Goal: Find specific page/section: Find specific page/section

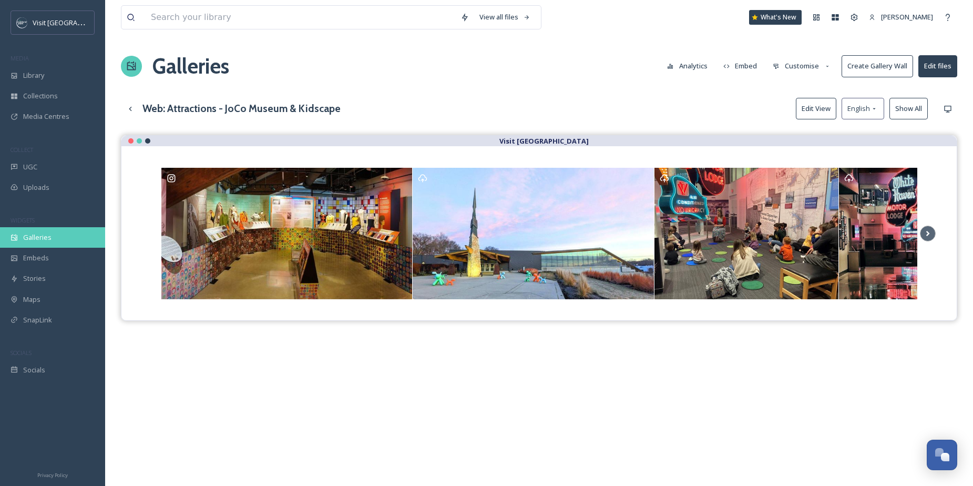
click at [40, 236] on span "Galleries" at bounding box center [37, 237] width 28 height 10
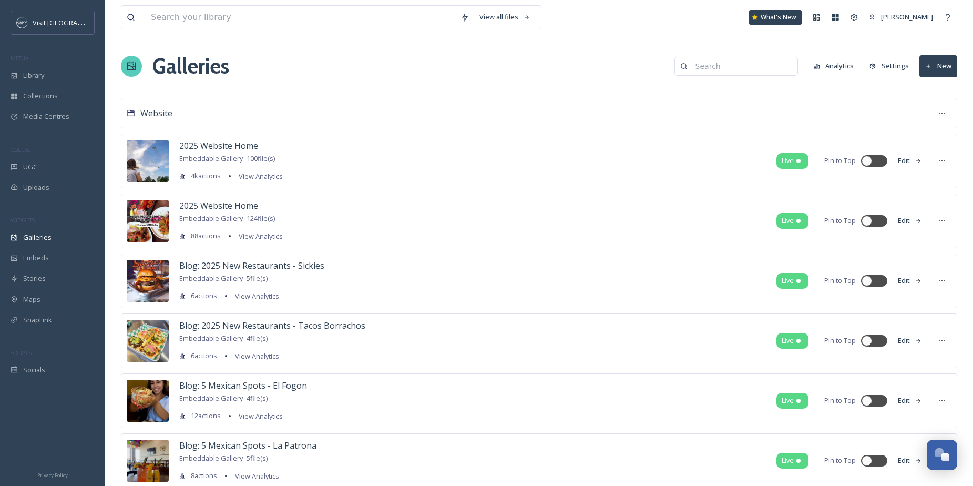
click at [716, 66] on input at bounding box center [741, 66] width 102 height 21
click at [877, 220] on div at bounding box center [879, 220] width 5 height 5
checkbox input "true"
click at [762, 71] on input at bounding box center [741, 66] width 102 height 21
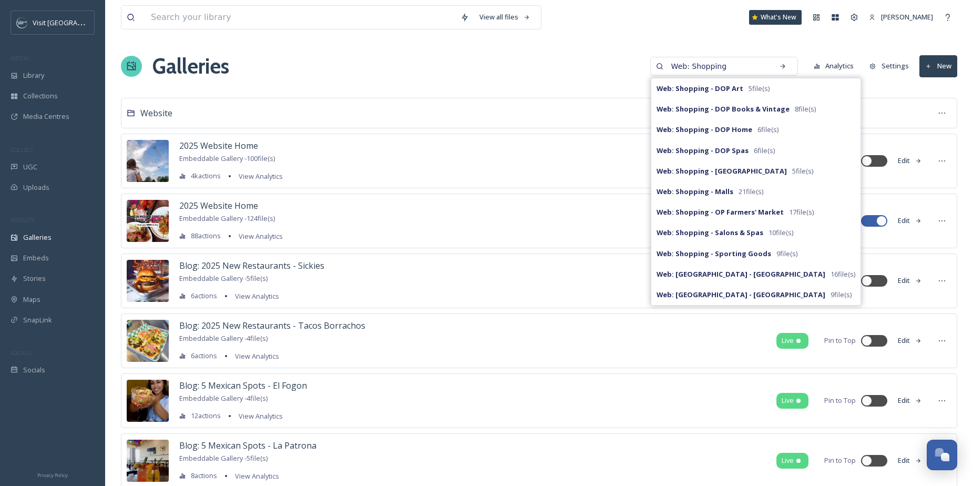
type input "Web: Shopping"
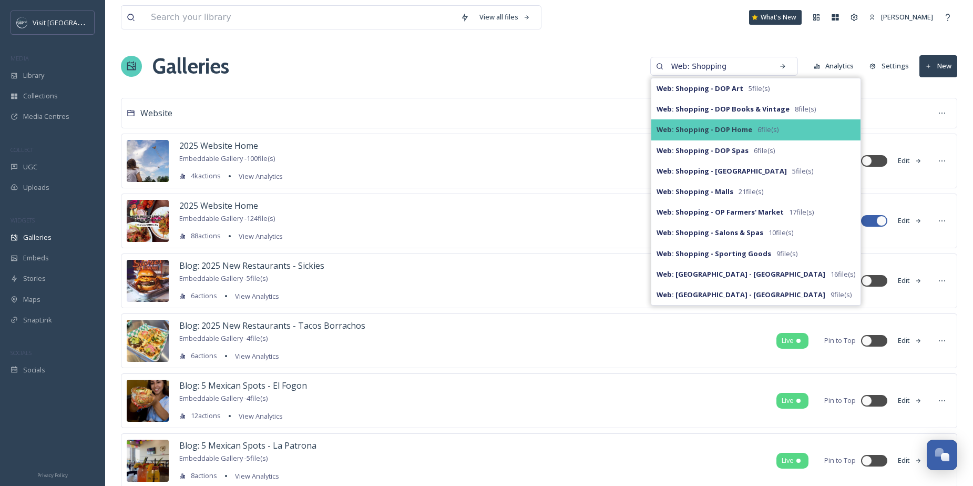
click at [773, 129] on span "6 file(s)" at bounding box center [767, 130] width 21 height 10
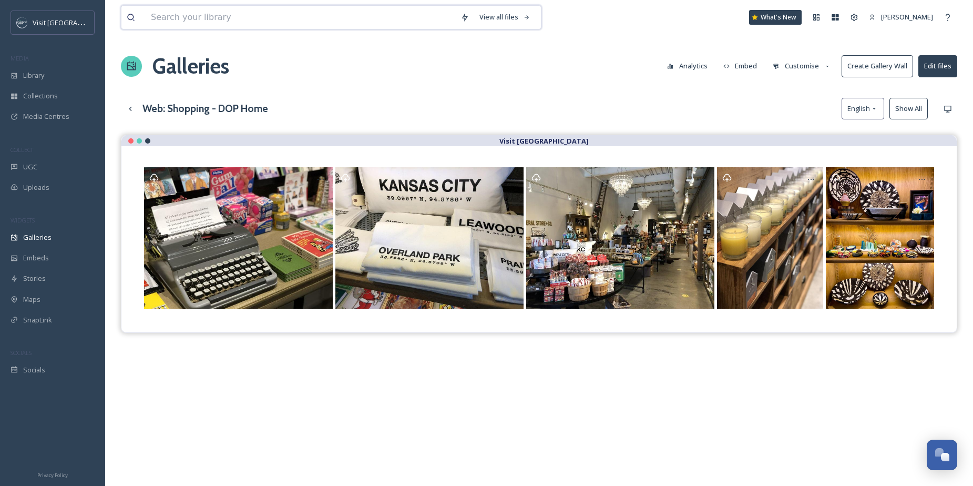
click at [278, 22] on input at bounding box center [301, 17] width 310 height 23
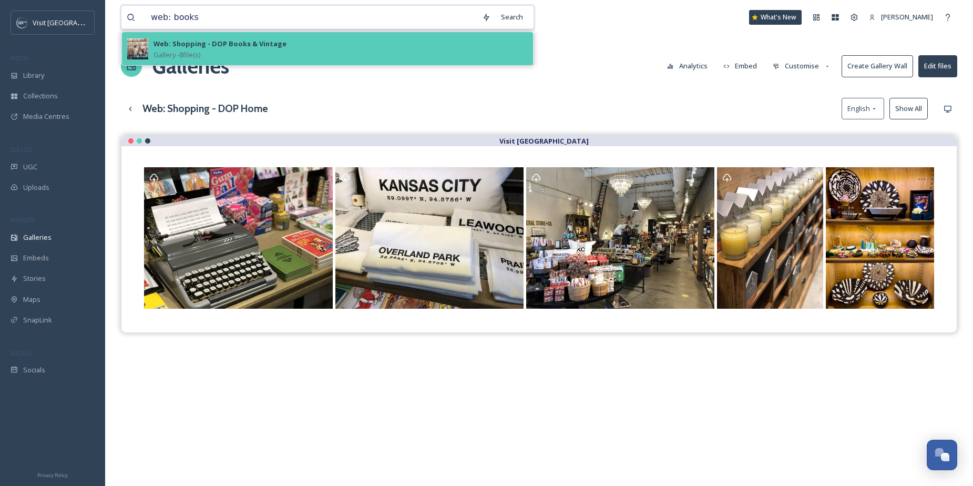
type input "web: books"
click at [286, 55] on div "Web: Shopping - DOP Books & Vintage Gallery - 8 file(s)" at bounding box center [340, 48] width 374 height 23
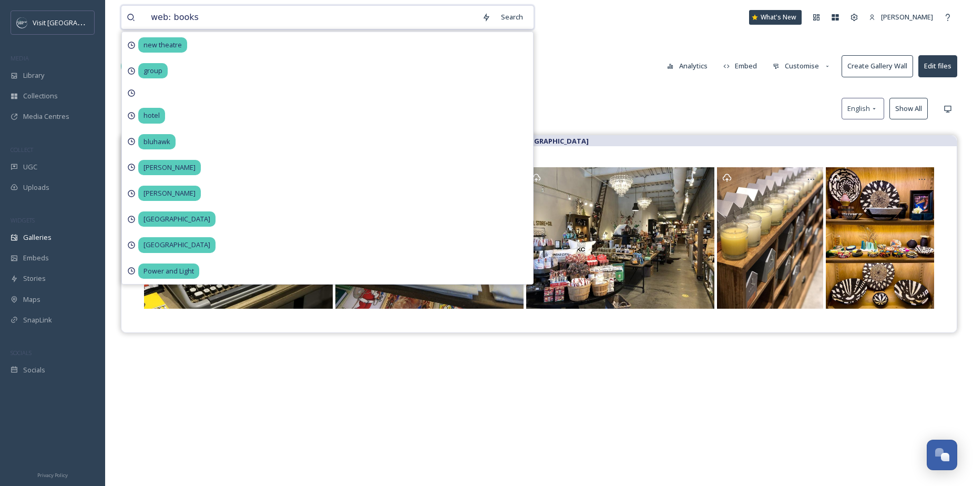
click at [281, 21] on input "web: books" at bounding box center [311, 17] width 331 height 23
click at [519, 12] on div "Search" at bounding box center [512, 17] width 33 height 21
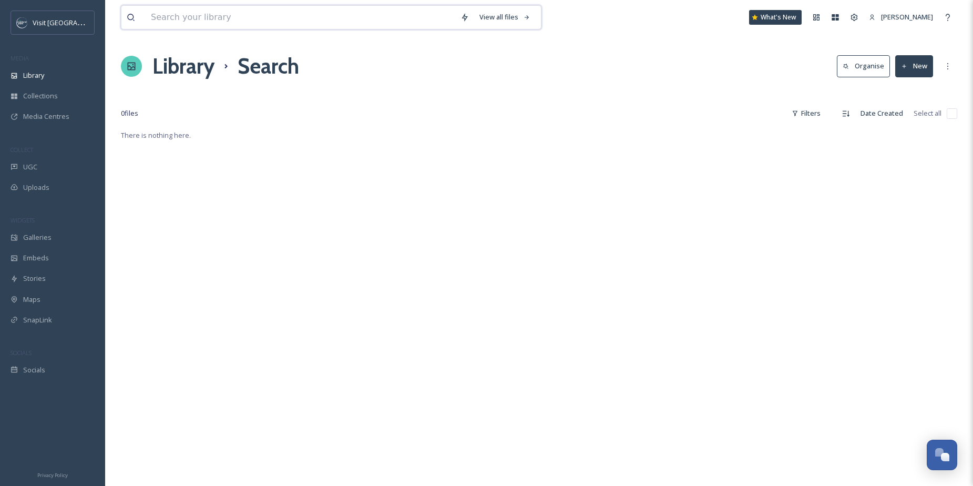
click at [244, 11] on input at bounding box center [301, 17] width 310 height 23
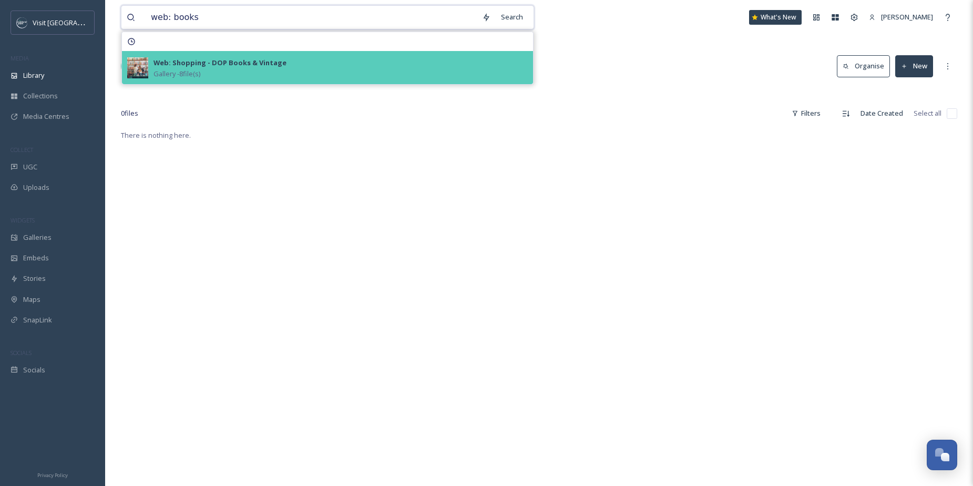
type input "web: books"
click at [222, 62] on strong "Web: Shopping - DOP Books & Vintage" at bounding box center [219, 62] width 133 height 9
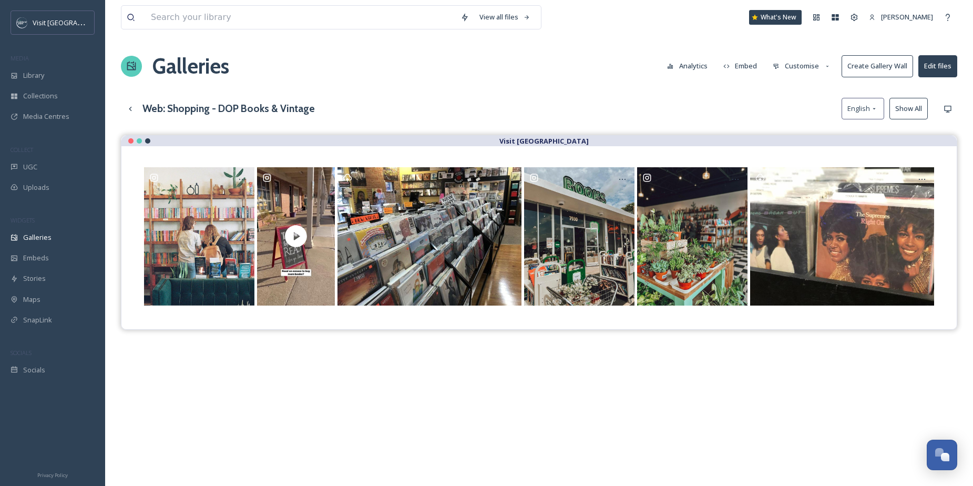
click at [941, 65] on button "Edit files" at bounding box center [937, 66] width 39 height 22
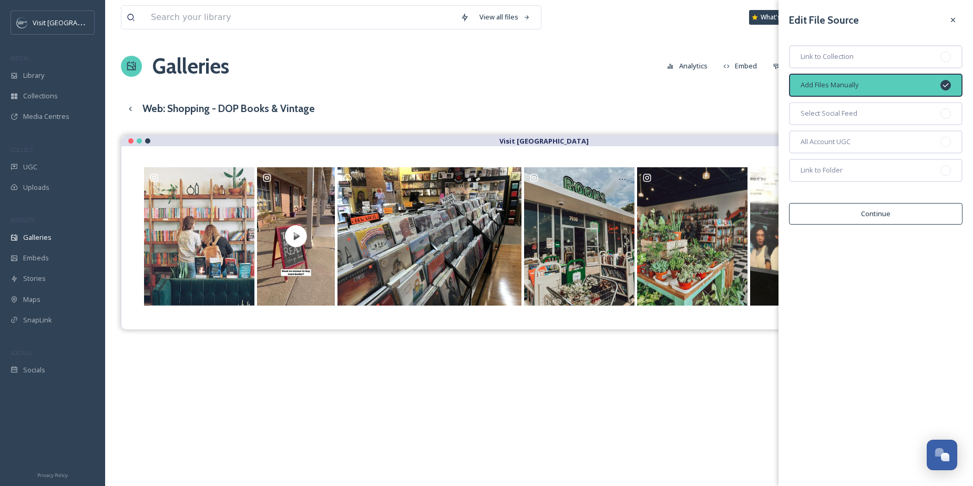
click at [720, 109] on div "Web: Shopping - DOP Books & Vintage English Show All" at bounding box center [539, 109] width 836 height 22
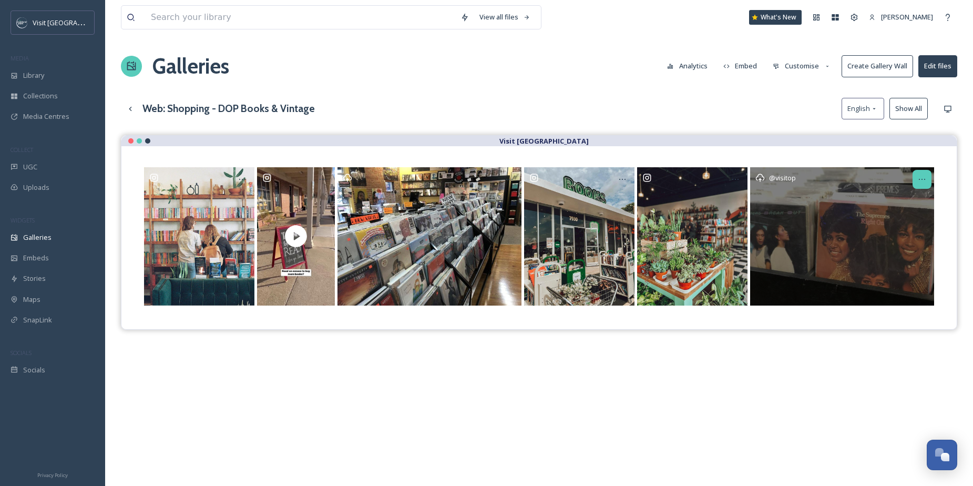
click at [925, 178] on icon at bounding box center [922, 179] width 8 height 8
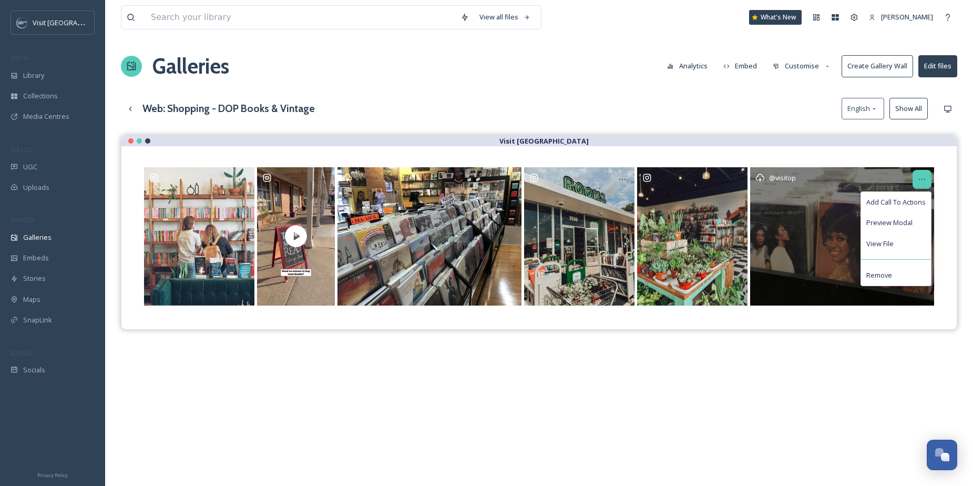
click at [925, 178] on icon at bounding box center [922, 179] width 8 height 8
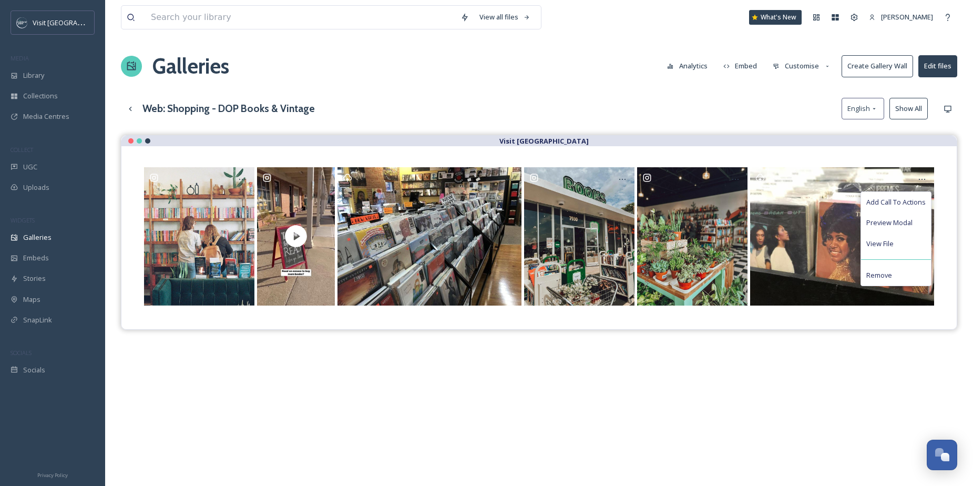
click at [798, 63] on button "Customise" at bounding box center [801, 66] width 69 height 21
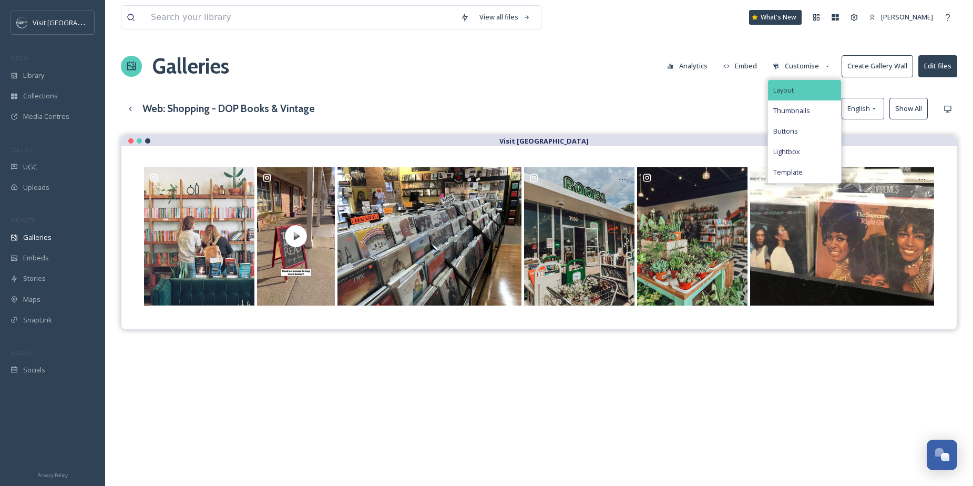
click at [796, 88] on div "Layout" at bounding box center [804, 90] width 73 height 21
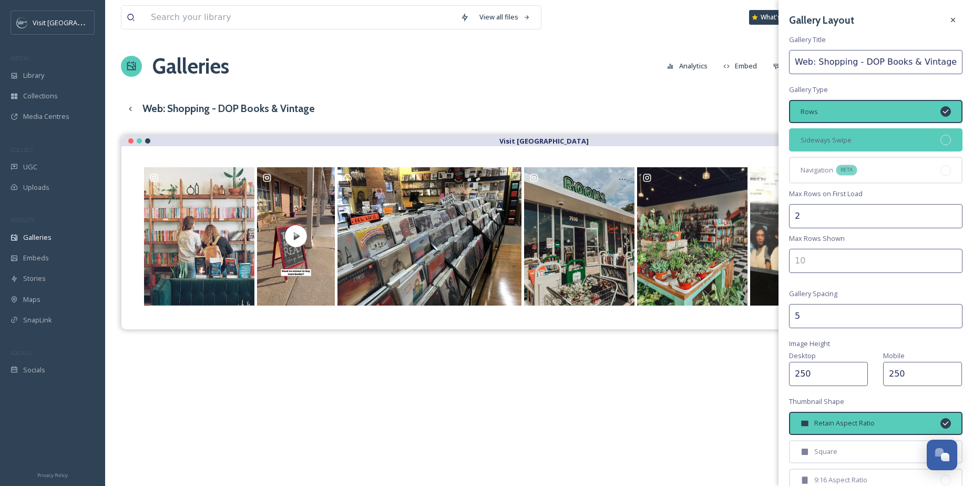
click at [818, 146] on div "Sideways Swipe" at bounding box center [875, 139] width 173 height 23
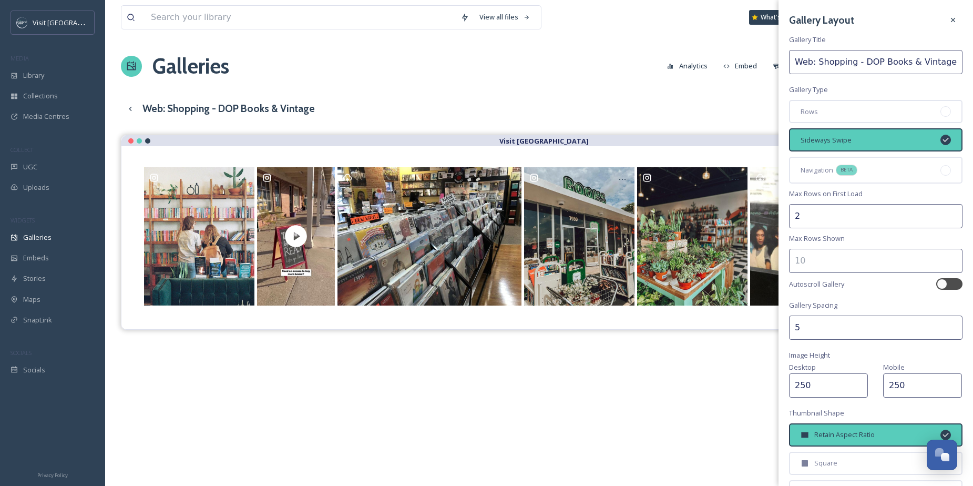
scroll to position [135, 0]
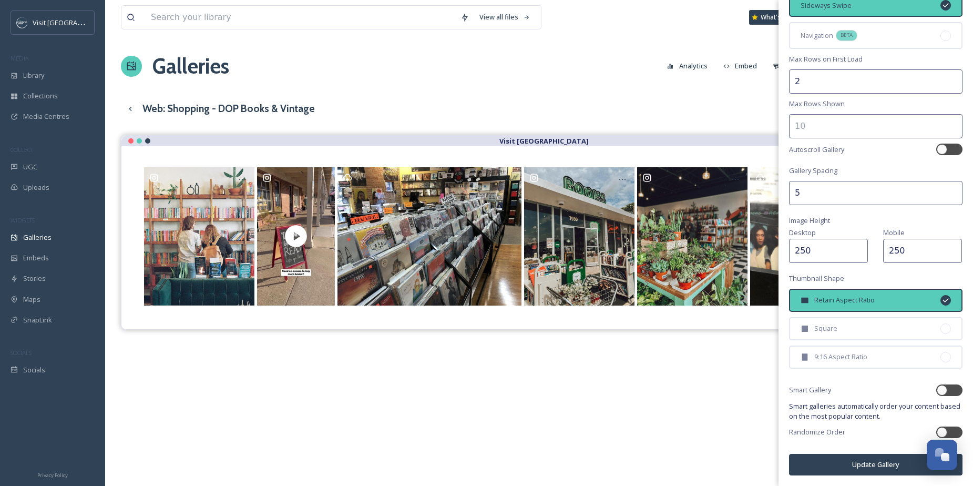
click at [857, 461] on button "Update Gallery" at bounding box center [875, 465] width 173 height 22
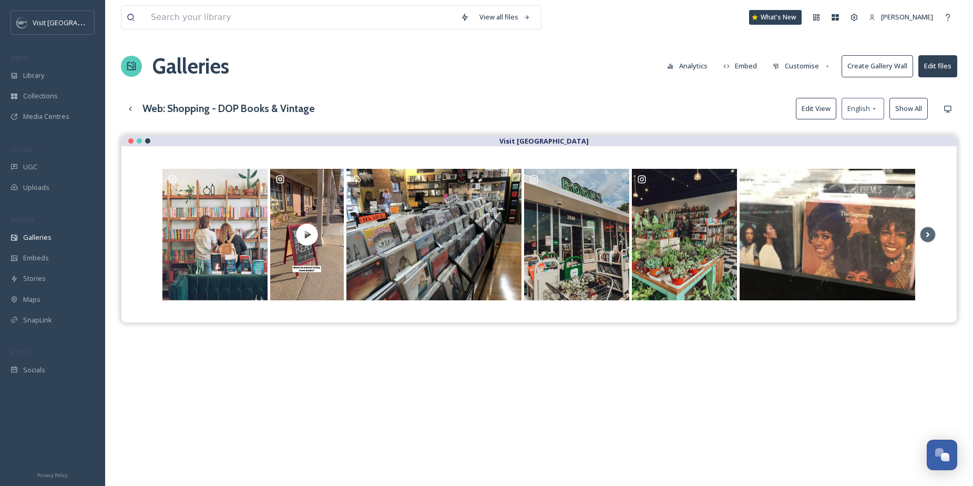
click at [802, 66] on button "Customise" at bounding box center [801, 66] width 69 height 21
click at [798, 64] on button "Customise" at bounding box center [801, 66] width 69 height 21
click at [793, 86] on span "Layout" at bounding box center [783, 90] width 21 height 10
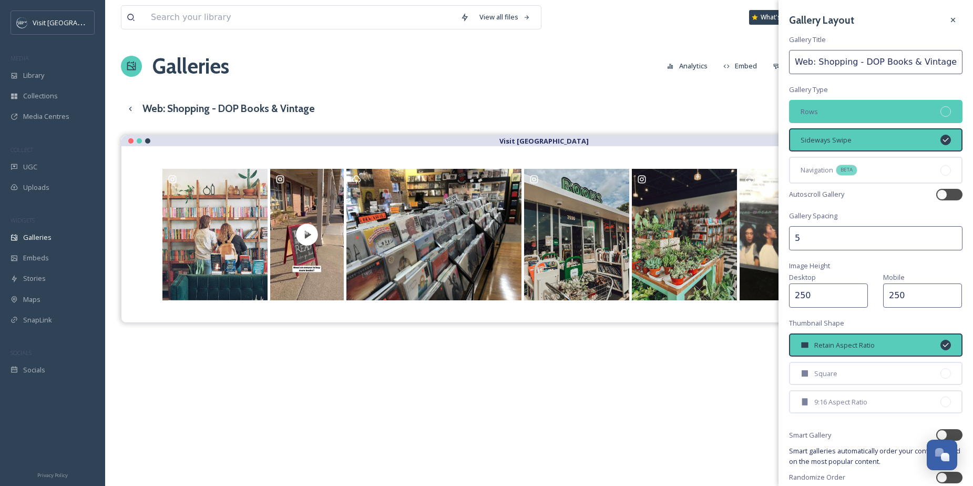
click at [811, 105] on div "Rows" at bounding box center [875, 111] width 173 height 23
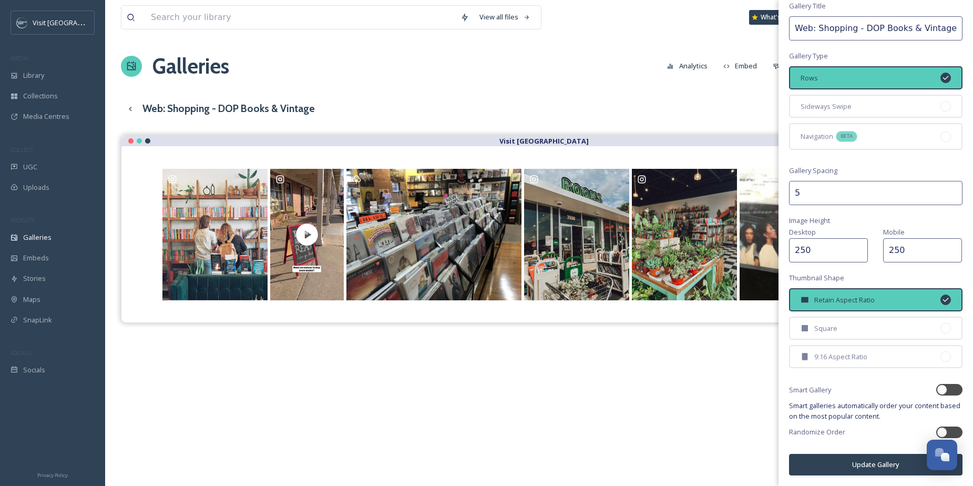
click at [885, 465] on button "Update Gallery" at bounding box center [875, 465] width 173 height 22
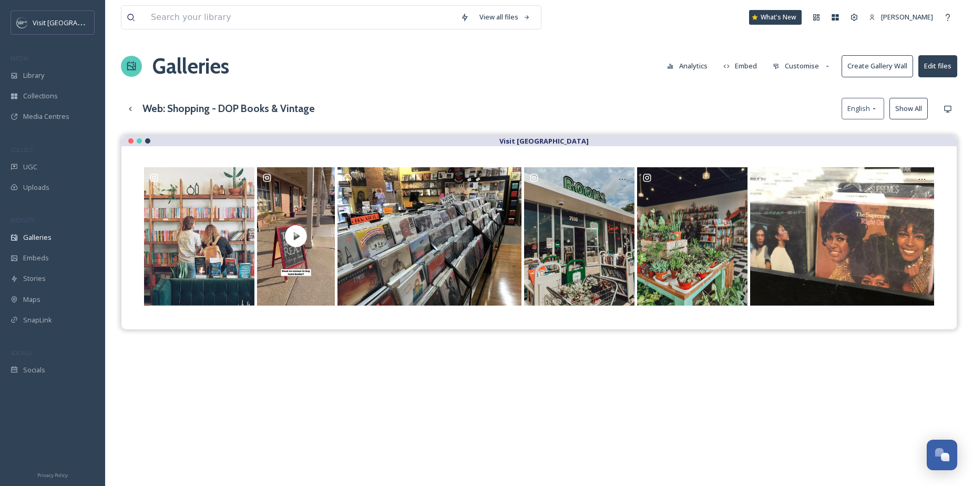
click at [910, 114] on button "Show All" at bounding box center [908, 109] width 38 height 22
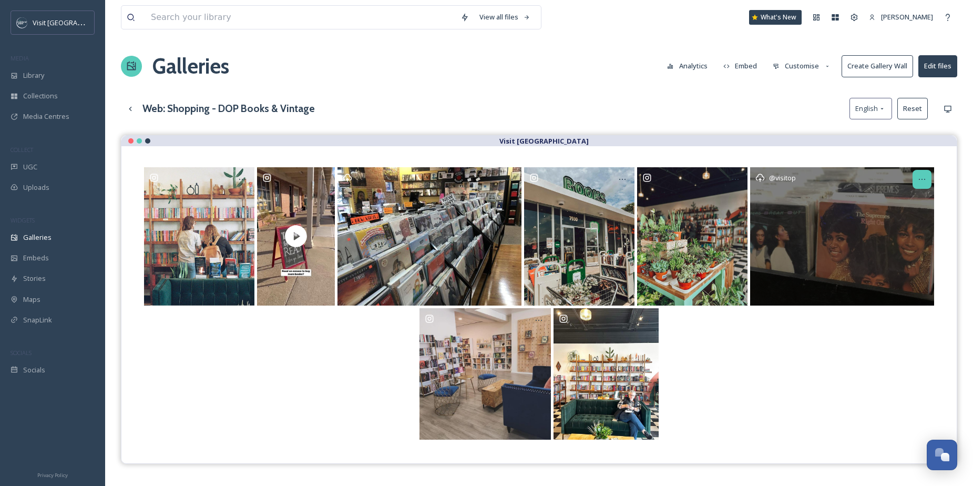
click at [923, 175] on icon at bounding box center [922, 179] width 8 height 8
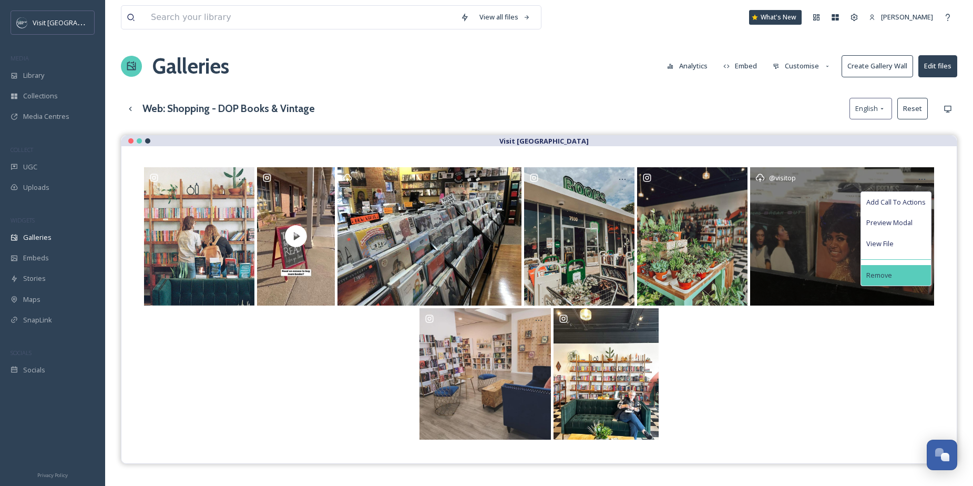
click at [902, 272] on div "Remove" at bounding box center [896, 275] width 70 height 21
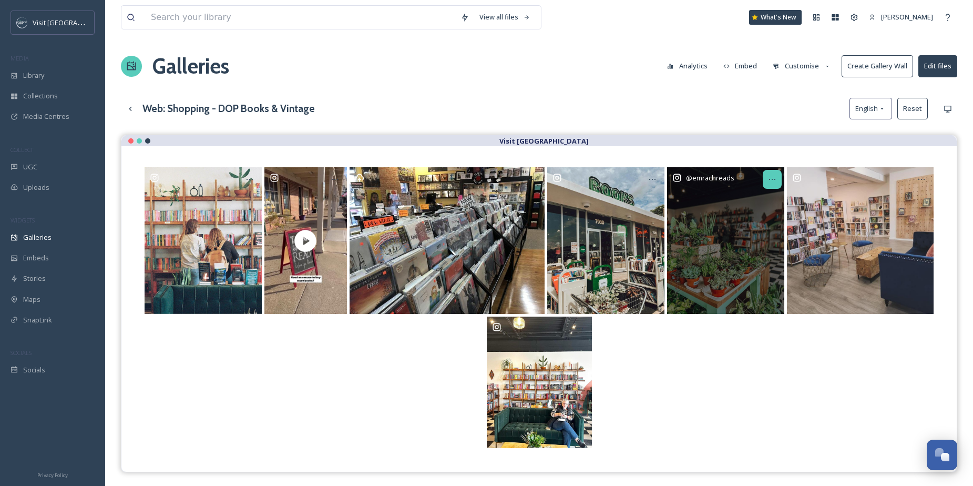
click at [775, 179] on icon at bounding box center [772, 179] width 6 height 1
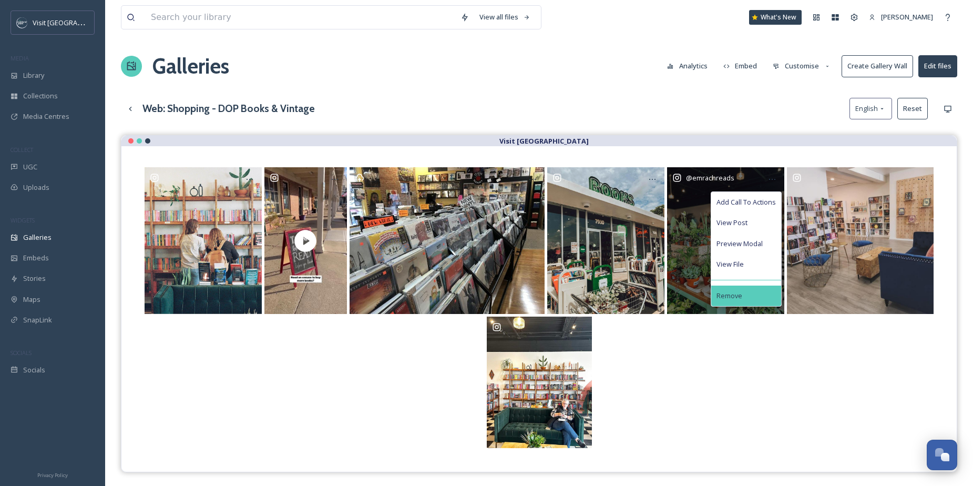
click at [747, 292] on div "Remove" at bounding box center [746, 295] width 70 height 21
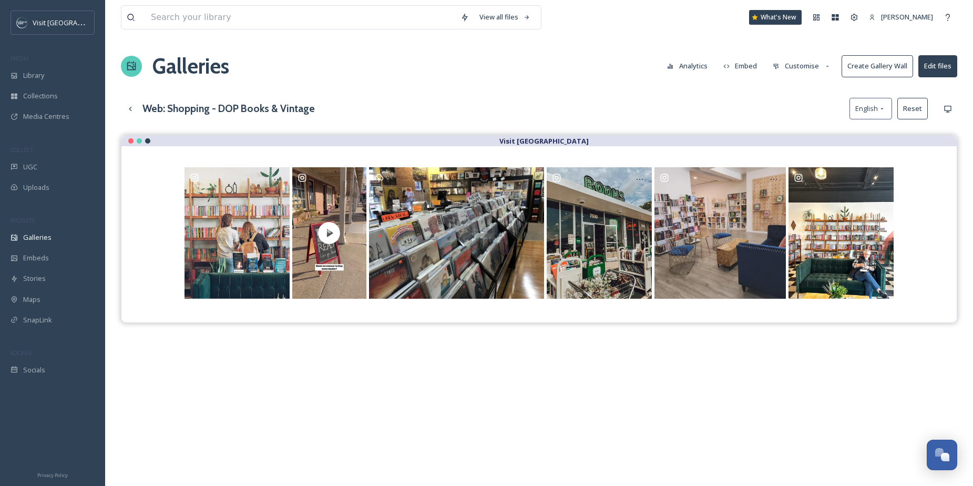
click at [811, 99] on div "Web: Shopping - DOP Books & Vintage English Reset" at bounding box center [539, 109] width 836 height 22
click at [298, 15] on input at bounding box center [301, 17] width 310 height 23
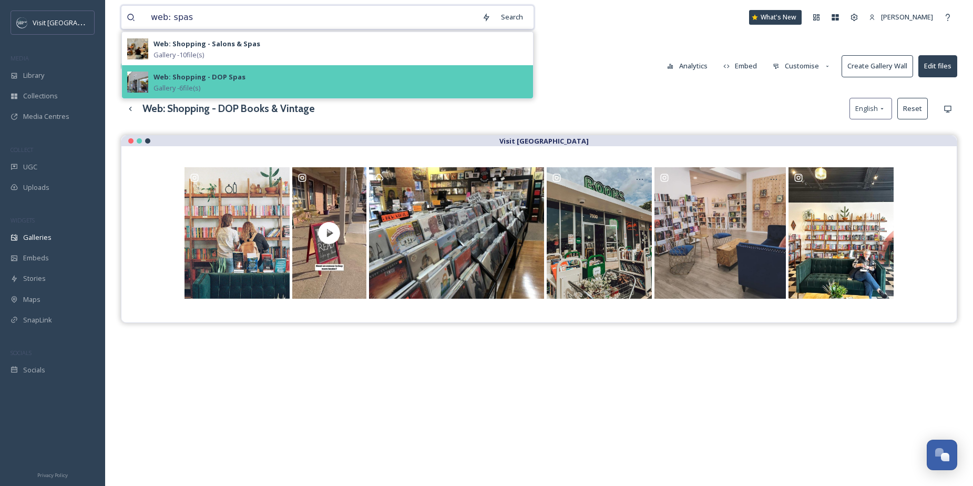
type input "web: spas"
click at [274, 77] on div "Web: Shopping - DOP Spas Gallery - 6 file(s)" at bounding box center [340, 81] width 374 height 23
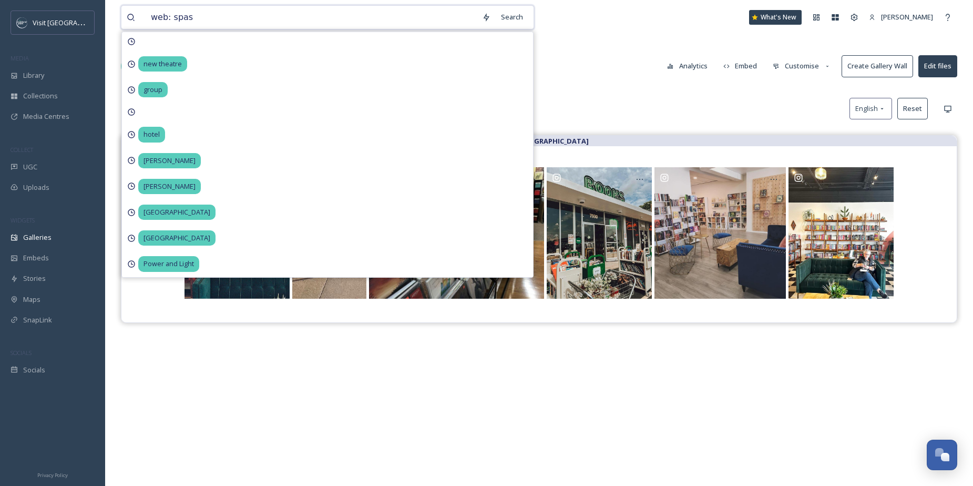
click at [280, 19] on input "web: spas" at bounding box center [311, 17] width 331 height 23
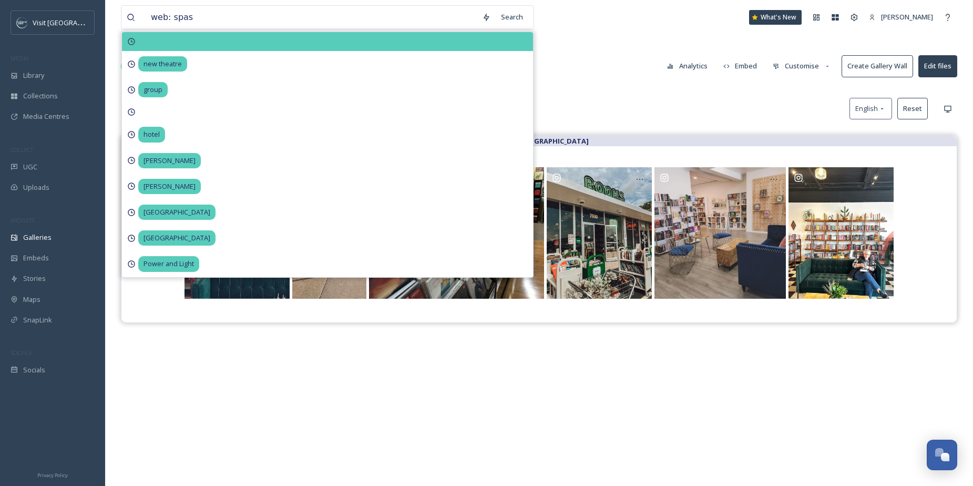
click at [234, 45] on div at bounding box center [327, 41] width 411 height 19
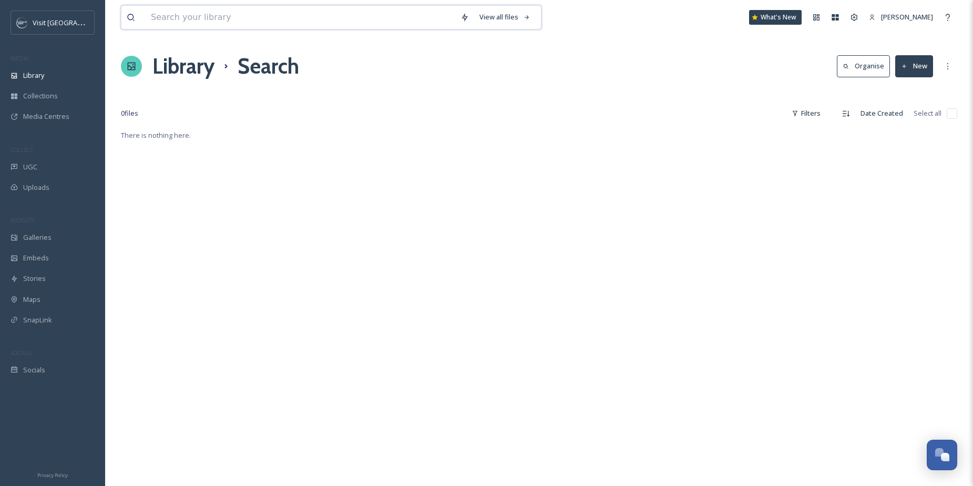
click at [234, 27] on input at bounding box center [301, 17] width 310 height 23
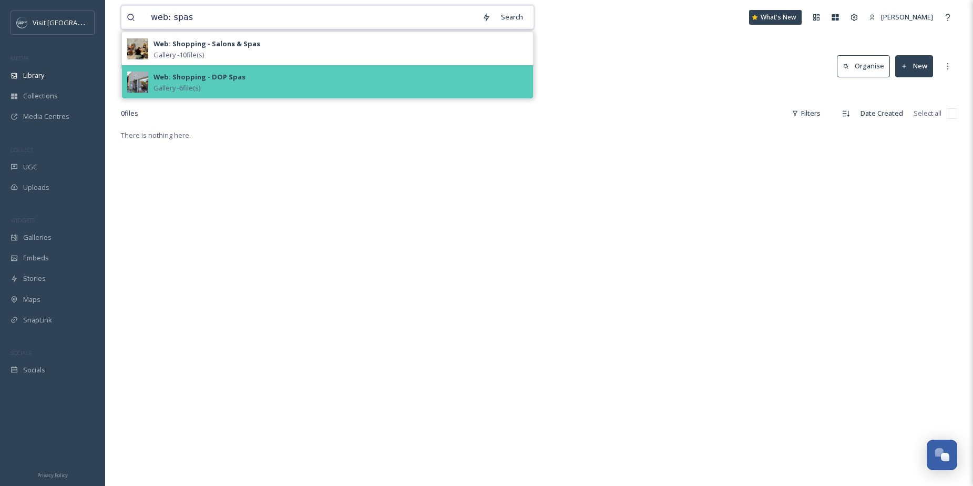
type input "web: spas"
click at [219, 71] on div "Web: Shopping - DOP Spas" at bounding box center [199, 76] width 92 height 13
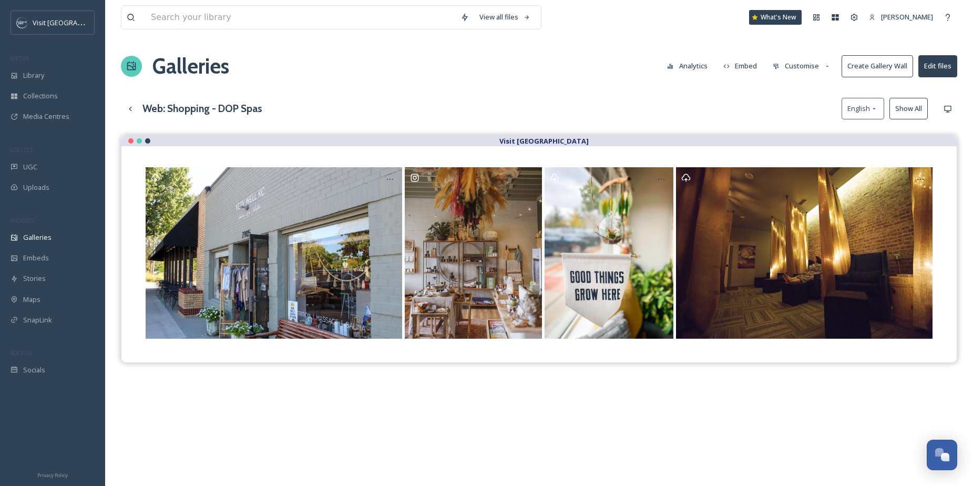
click at [913, 110] on button "Show All" at bounding box center [908, 109] width 38 height 22
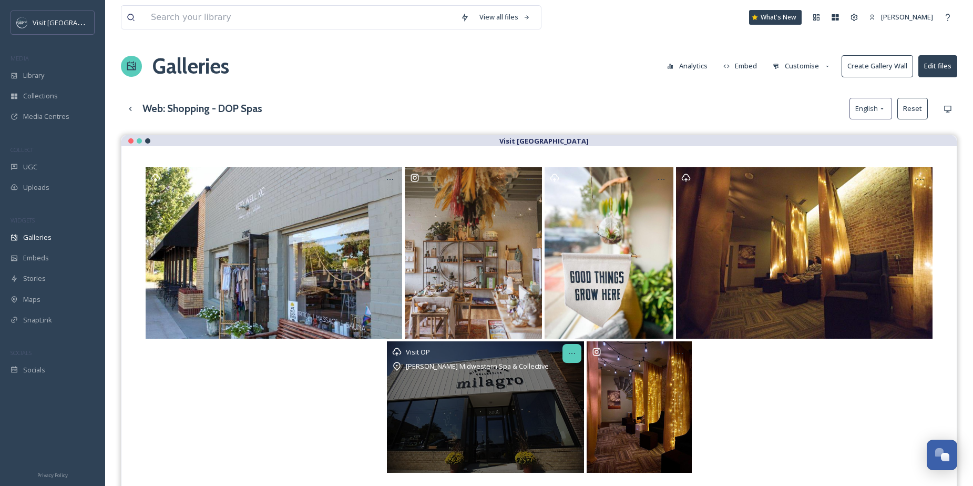
click at [575, 352] on icon at bounding box center [572, 353] width 8 height 8
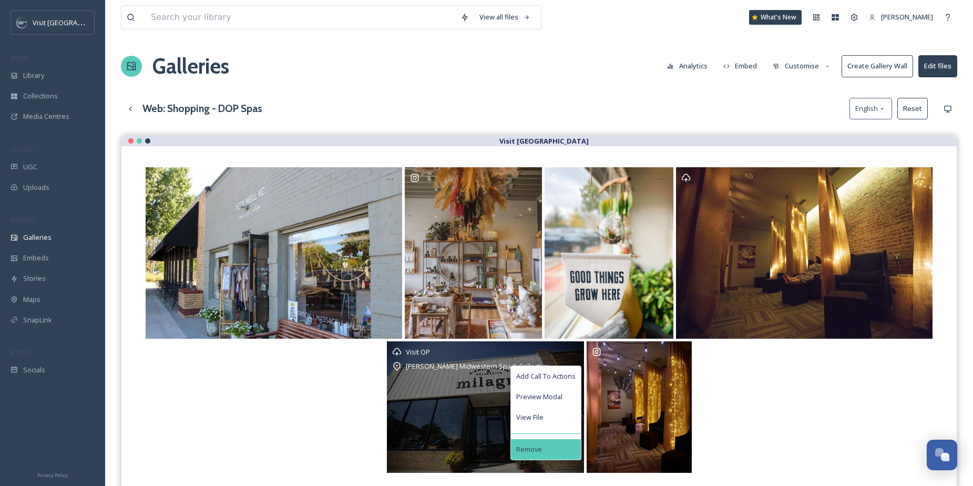
click at [571, 451] on div "Remove" at bounding box center [546, 449] width 70 height 21
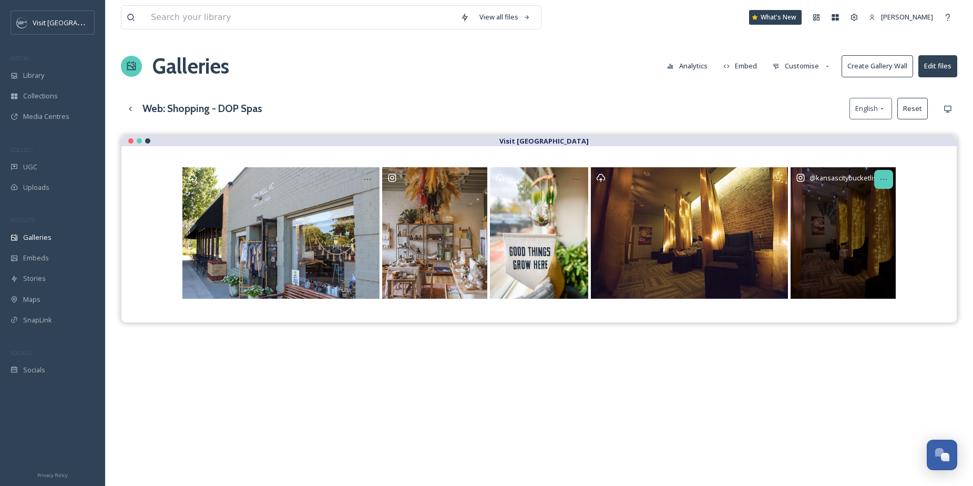
click at [885, 179] on icon at bounding box center [883, 179] width 8 height 8
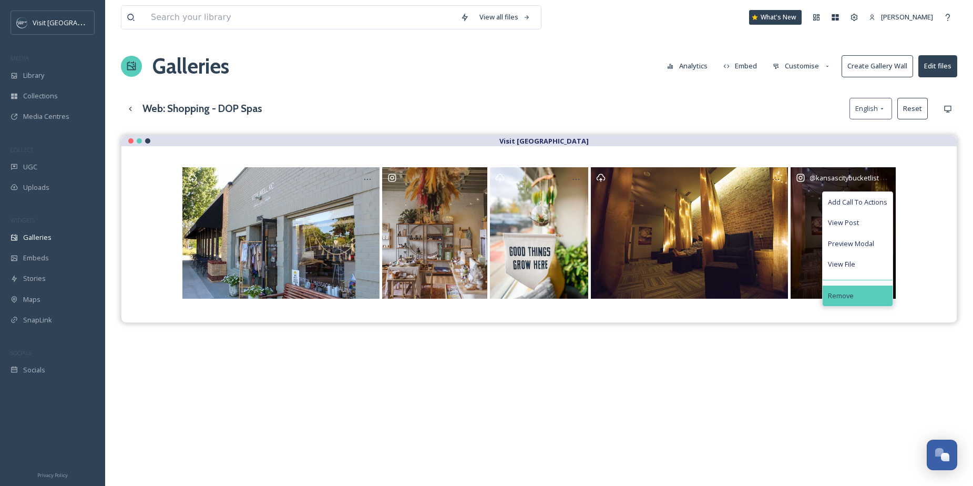
click at [865, 296] on div "Remove" at bounding box center [858, 295] width 70 height 21
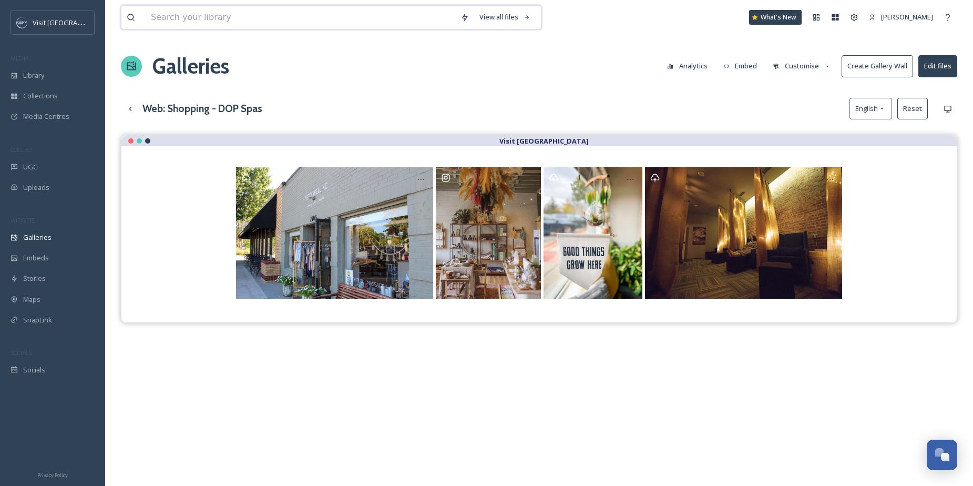
click at [399, 16] on input at bounding box center [301, 17] width 310 height 23
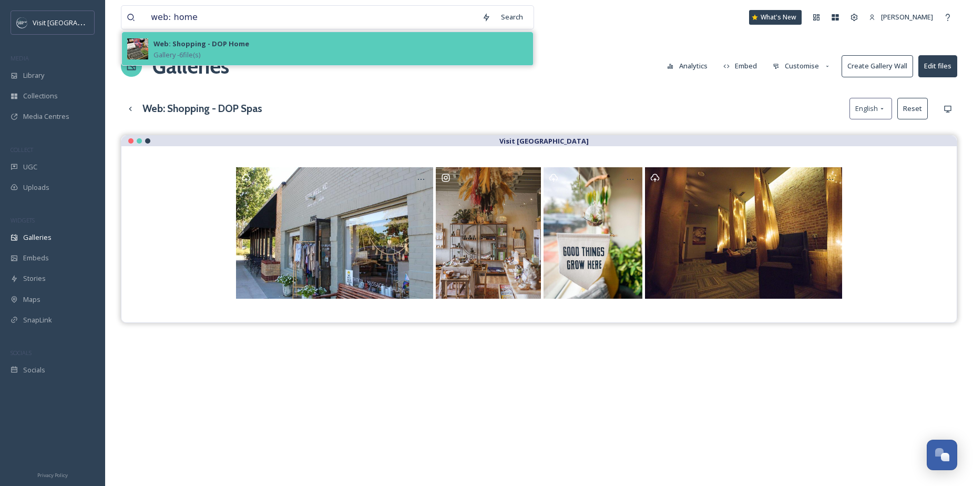
click at [239, 42] on strong "Web: Shopping - DOP Home" at bounding box center [201, 43] width 96 height 9
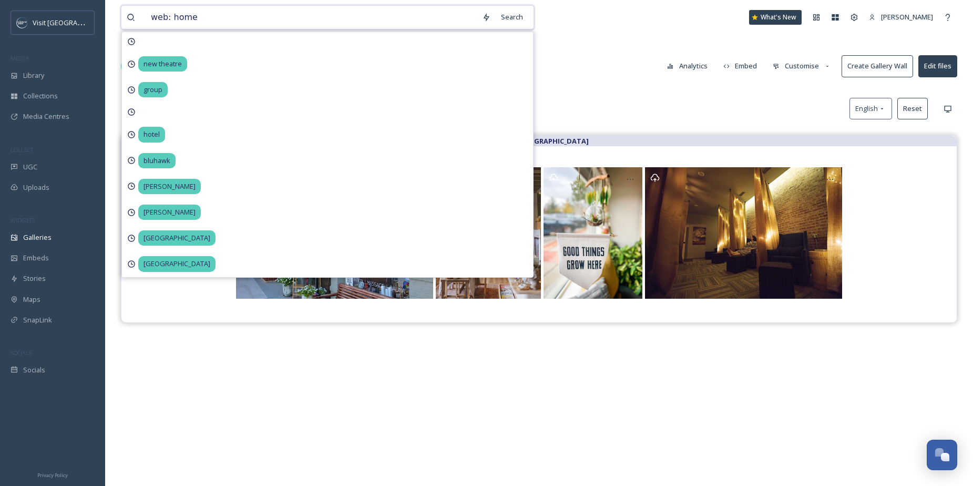
click at [260, 22] on input "web: home" at bounding box center [311, 17] width 331 height 23
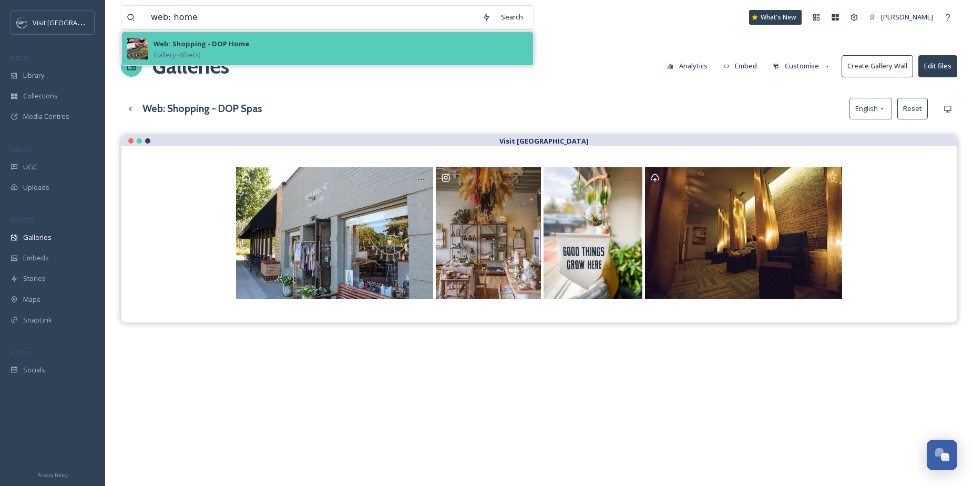
click at [234, 43] on strong "Web: Shopping - DOP Home" at bounding box center [201, 43] width 96 height 9
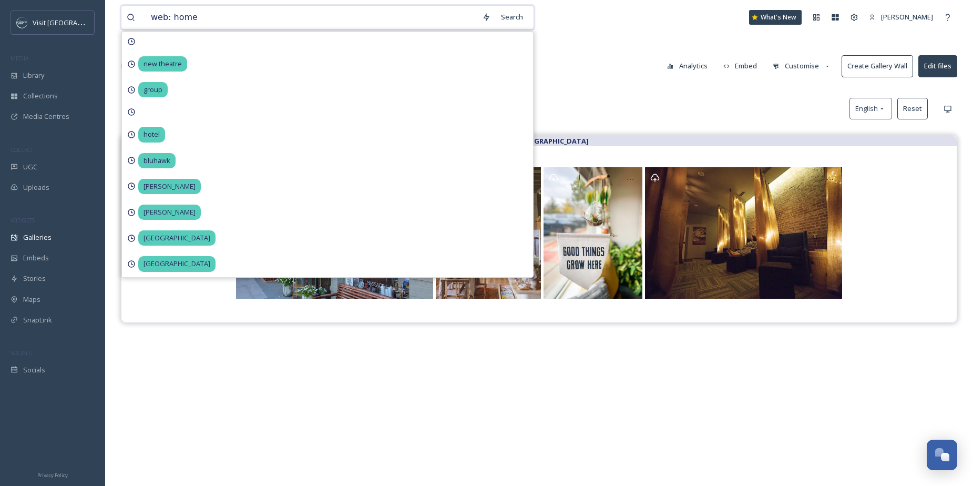
click at [211, 17] on input "web: home" at bounding box center [311, 17] width 331 height 23
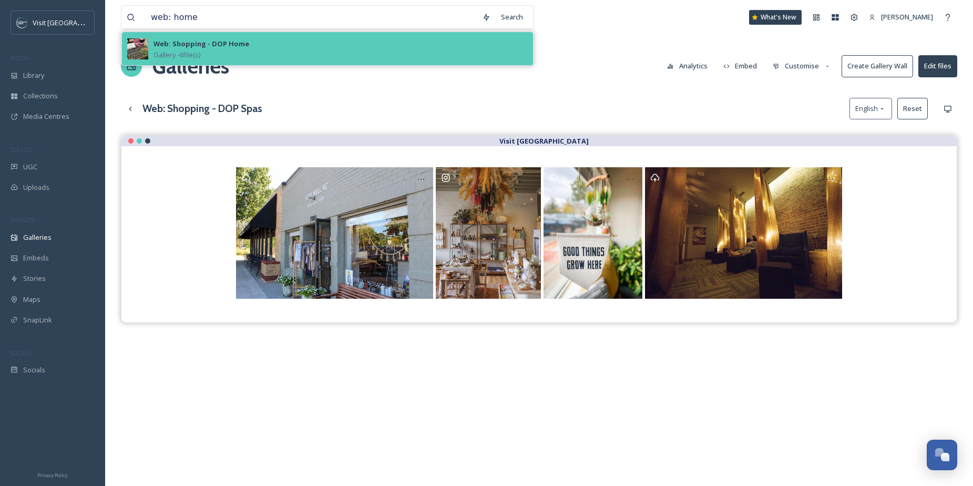
click at [131, 45] on img at bounding box center [137, 48] width 21 height 21
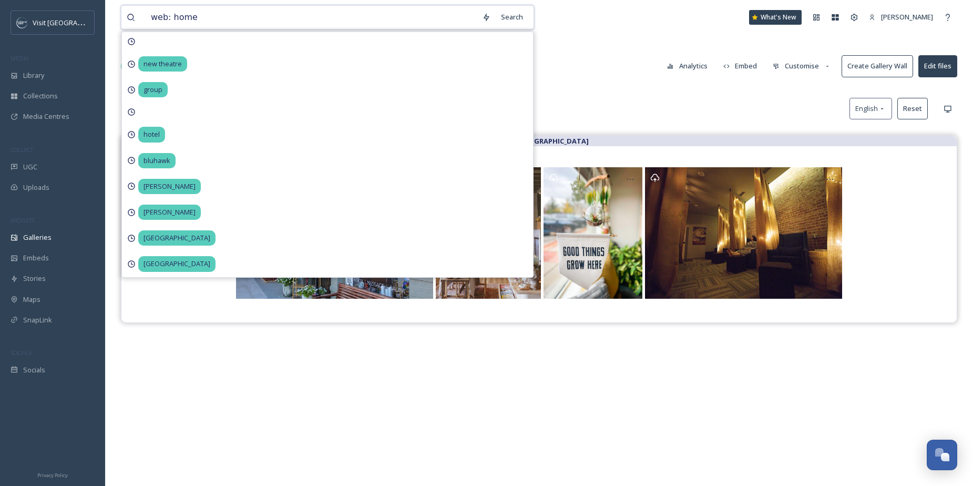
click at [208, 21] on input "web: home" at bounding box center [311, 17] width 331 height 23
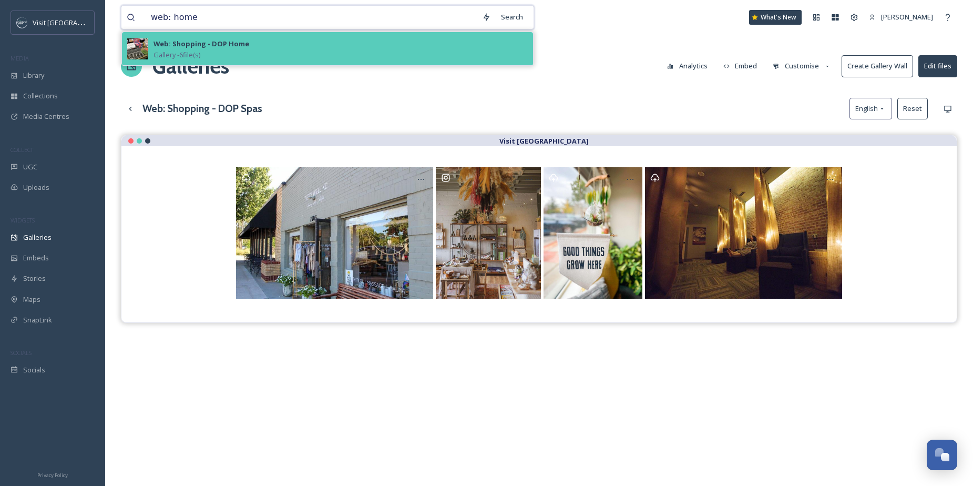
type input "web: home"
click at [201, 40] on strong "Web: Shopping - DOP Home" at bounding box center [201, 43] width 96 height 9
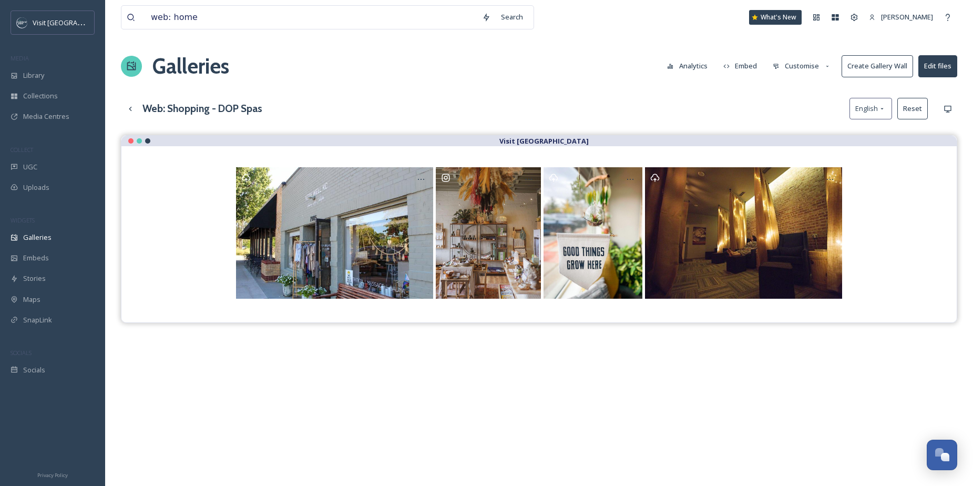
click at [630, 75] on div "Galleries Analytics Embed Customise Create Gallery Wall Edit files" at bounding box center [539, 66] width 836 height 32
click at [523, 23] on div "Search" at bounding box center [503, 17] width 52 height 21
click at [505, 17] on div "Search" at bounding box center [512, 17] width 33 height 21
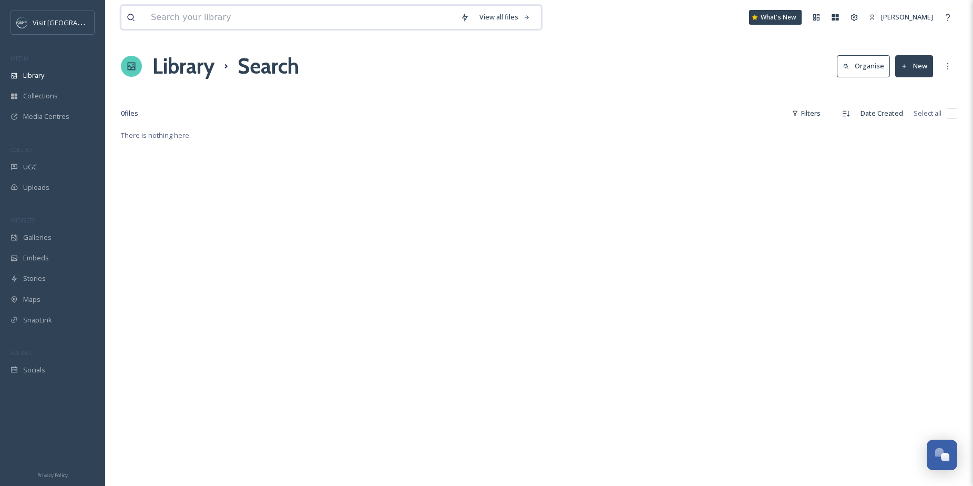
click at [289, 22] on input at bounding box center [301, 17] width 310 height 23
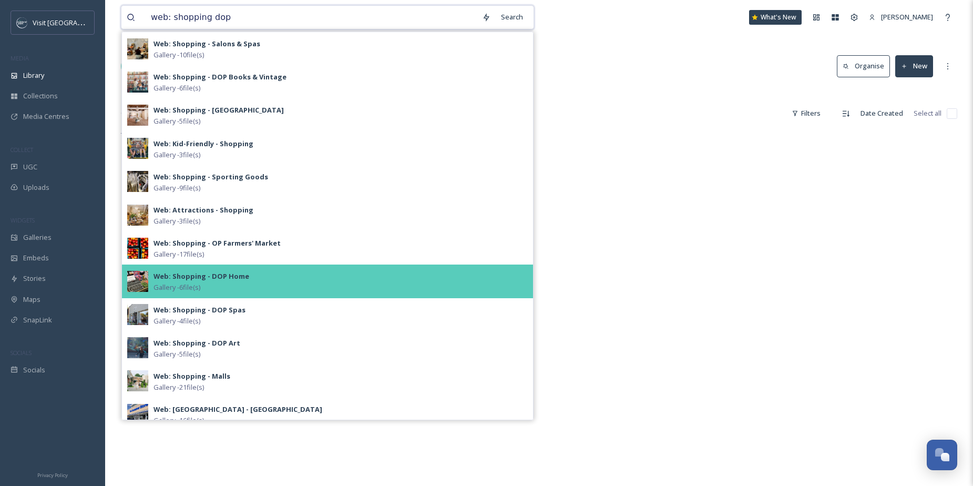
type input "web: shopping dop"
click at [204, 280] on strong "Web: Shopping - DOP Home" at bounding box center [201, 275] width 96 height 9
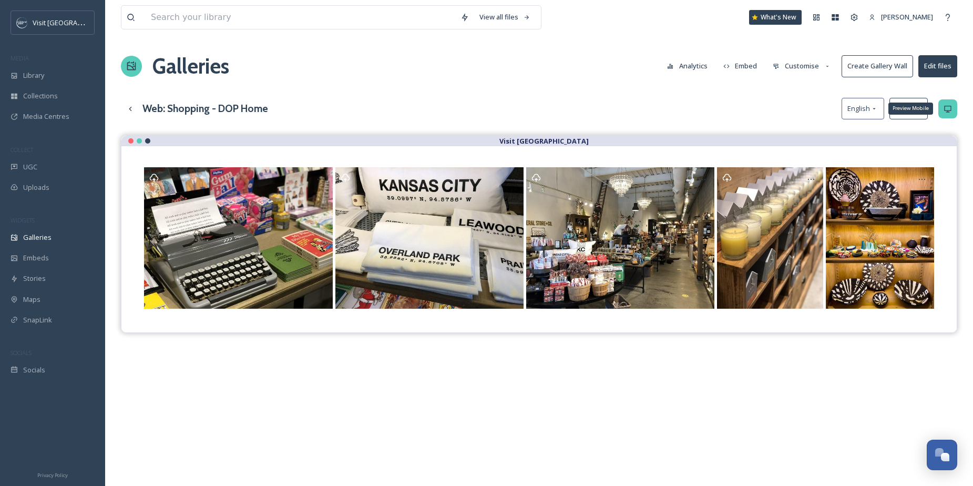
click at [901, 111] on div "Preview Mobile" at bounding box center [910, 109] width 45 height 12
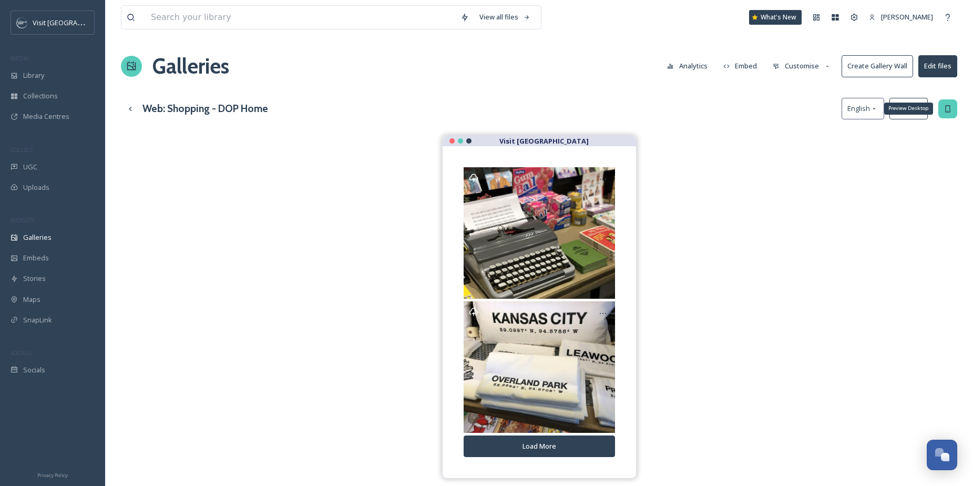
click at [947, 110] on icon at bounding box center [948, 109] width 8 height 8
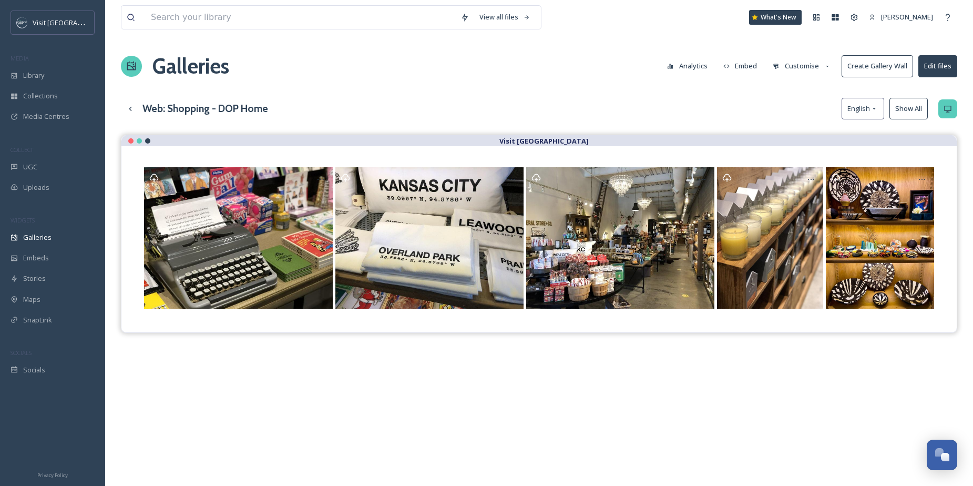
click at [913, 107] on button "Show All" at bounding box center [908, 109] width 38 height 22
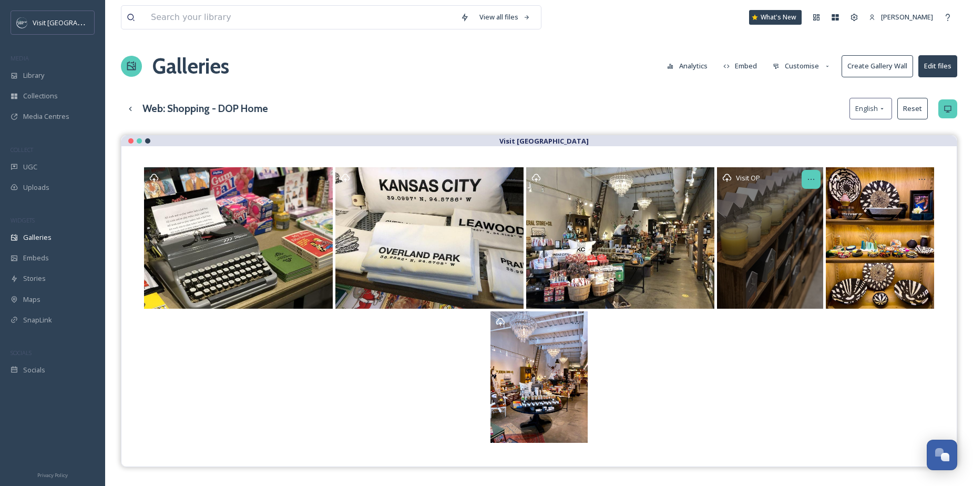
click at [812, 177] on icon at bounding box center [811, 179] width 8 height 8
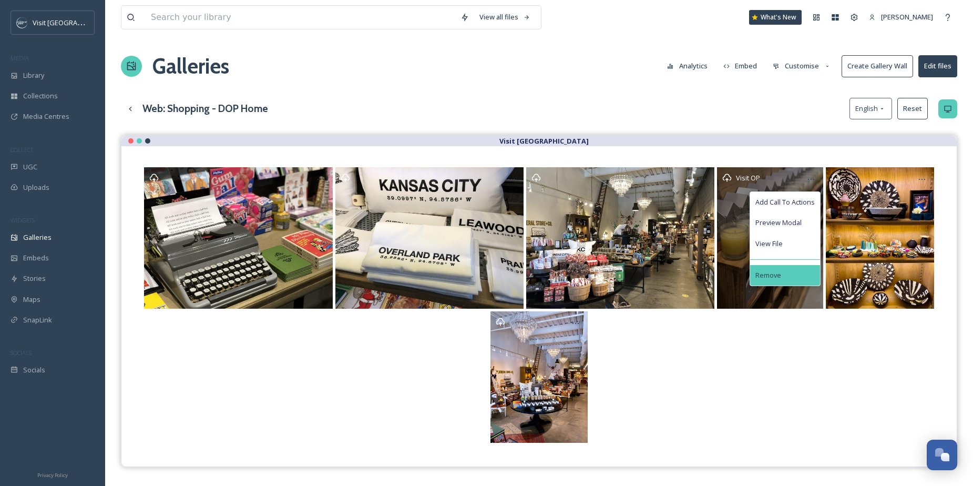
click at [785, 270] on div "Remove" at bounding box center [785, 275] width 70 height 21
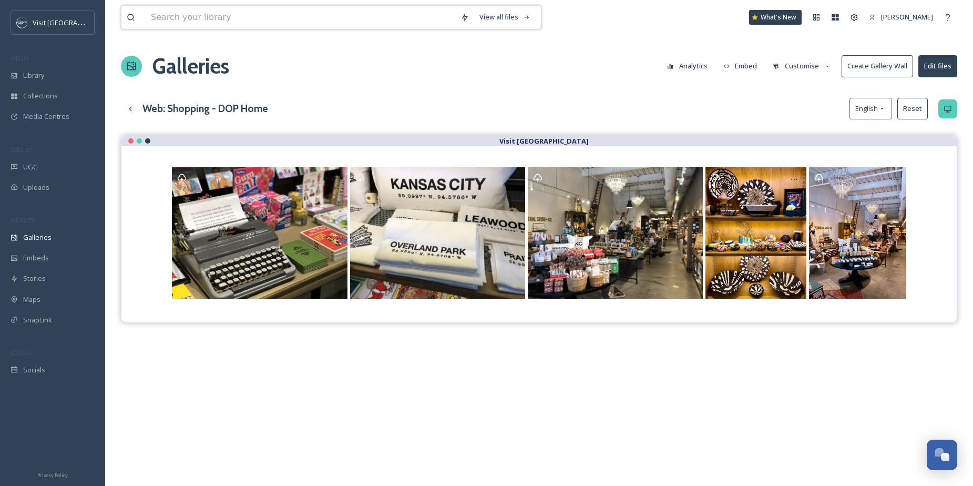
click at [429, 18] on input at bounding box center [301, 17] width 310 height 23
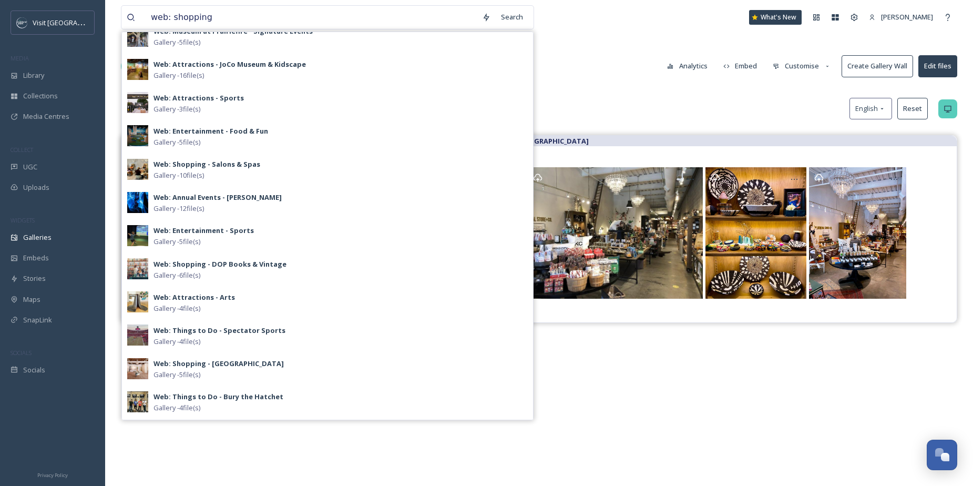
scroll to position [53, 0]
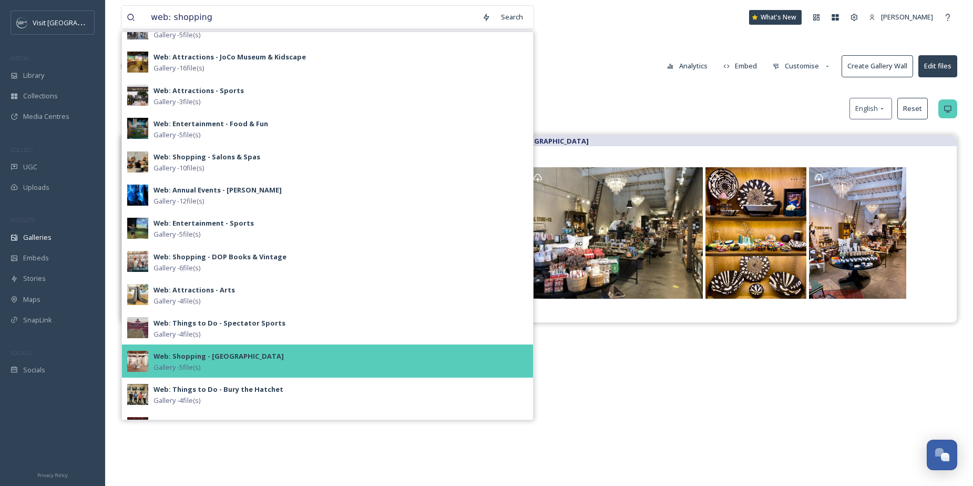
click at [181, 364] on span "Gallery - 5 file(s)" at bounding box center [176, 367] width 47 height 10
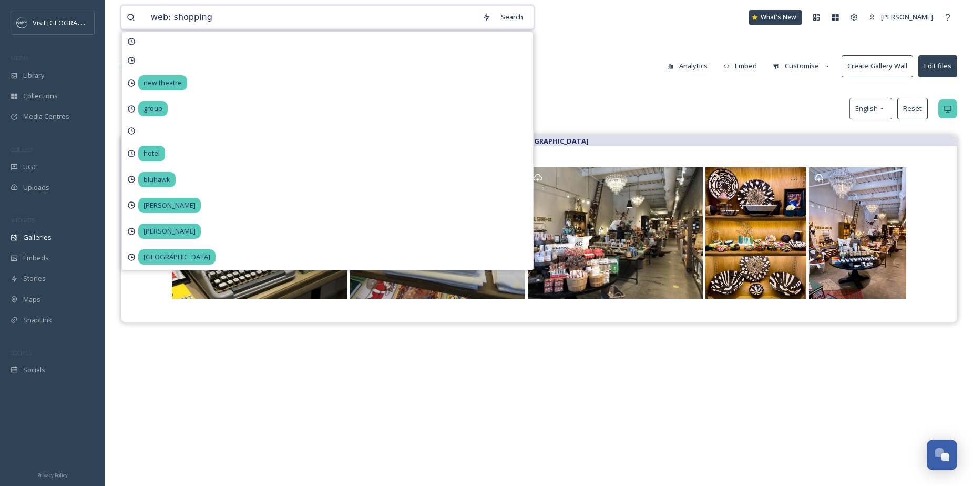
click at [309, 12] on input "web: shopping" at bounding box center [311, 17] width 331 height 23
click at [309, 13] on input "web: shopping" at bounding box center [311, 17] width 331 height 23
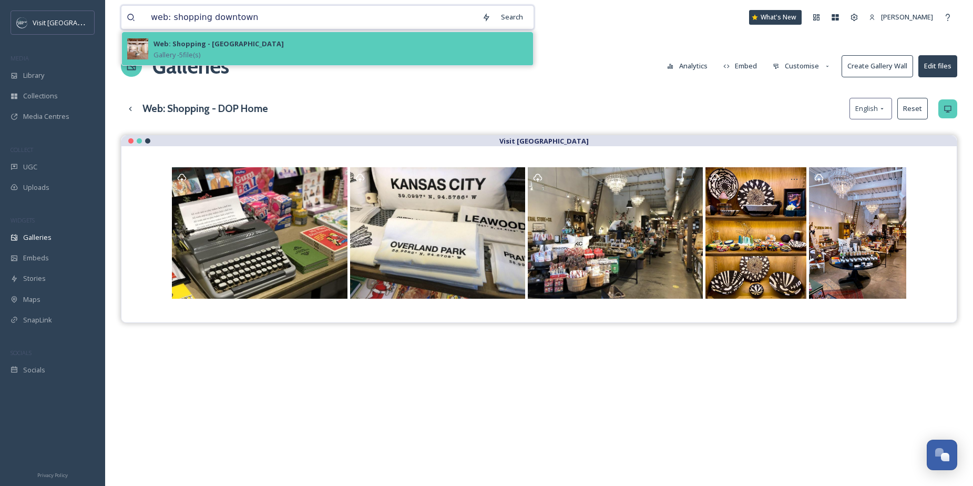
type input "web: shopping downtown"
click at [264, 44] on strong "Web: Shopping - [GEOGRAPHIC_DATA]" at bounding box center [218, 43] width 130 height 9
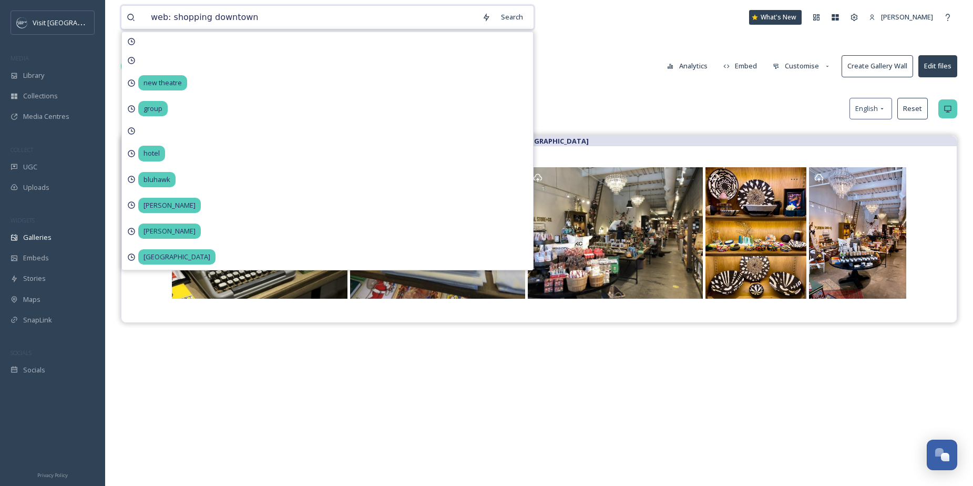
click at [258, 19] on input "web: shopping downtown" at bounding box center [311, 17] width 331 height 23
click at [515, 21] on div "Search" at bounding box center [512, 17] width 33 height 21
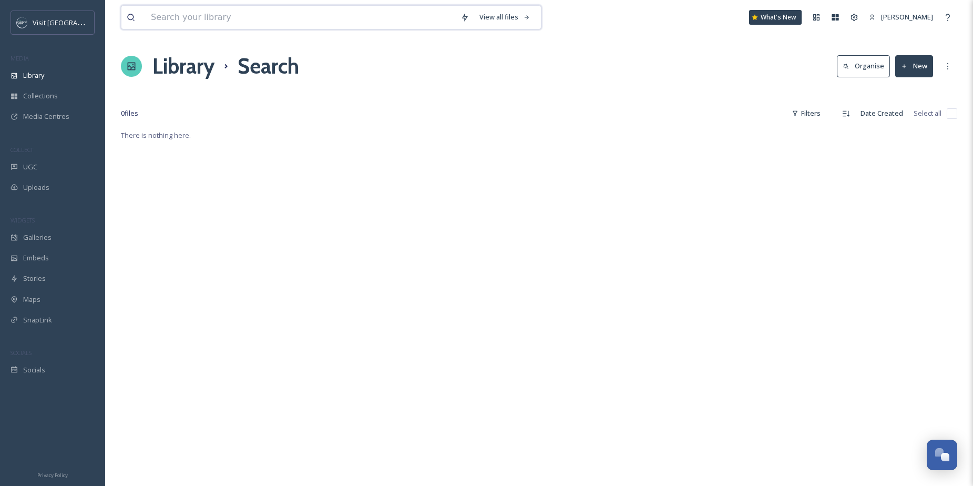
click at [344, 24] on input at bounding box center [301, 17] width 310 height 23
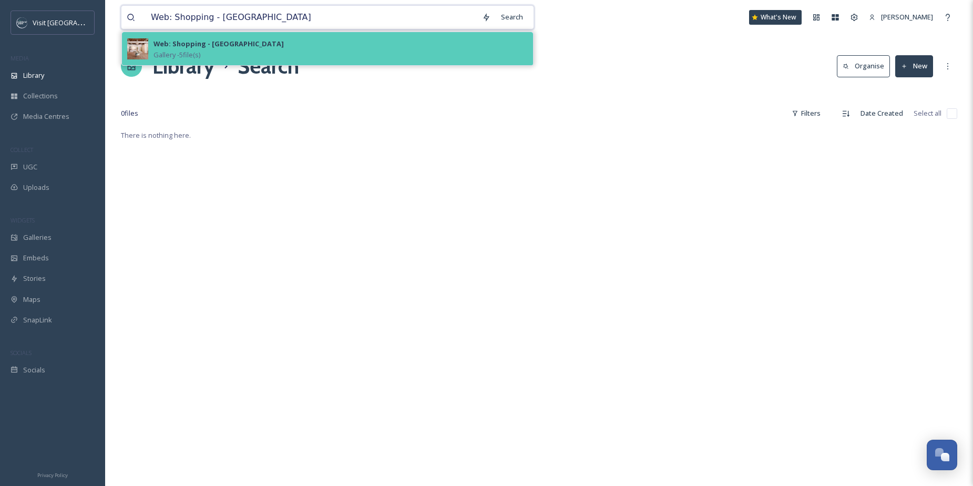
type input "Web: Shopping - [GEOGRAPHIC_DATA]"
click at [211, 48] on strong "Web: Shopping - [GEOGRAPHIC_DATA]" at bounding box center [218, 43] width 130 height 9
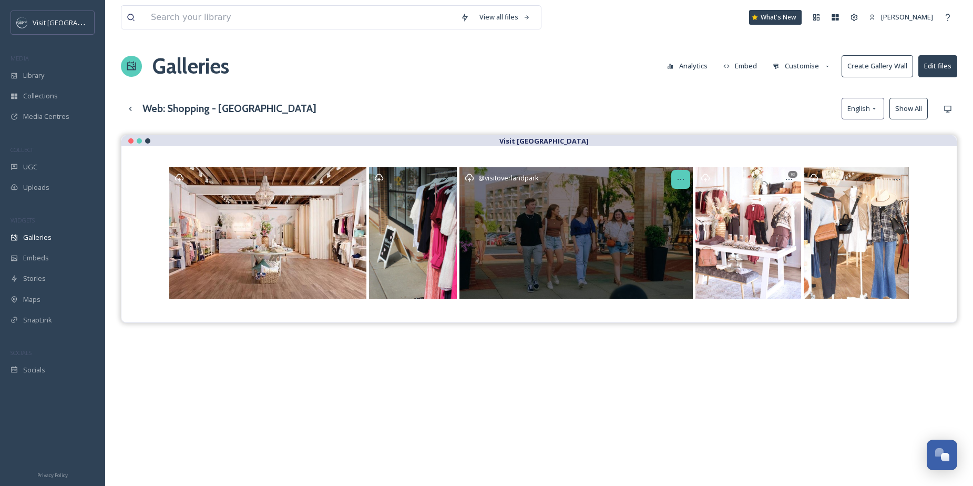
click at [680, 182] on icon at bounding box center [681, 179] width 8 height 8
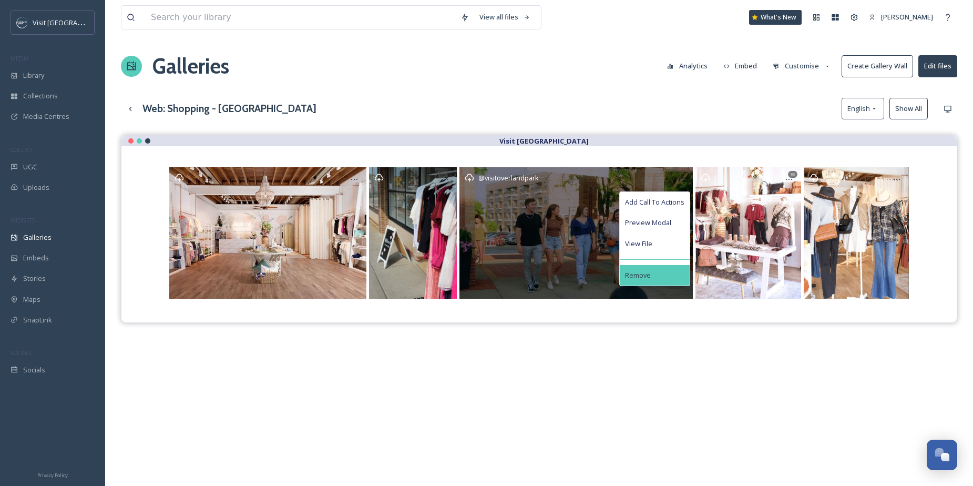
click at [659, 273] on div "Remove" at bounding box center [655, 275] width 70 height 21
